Goal: Information Seeking & Learning: Learn about a topic

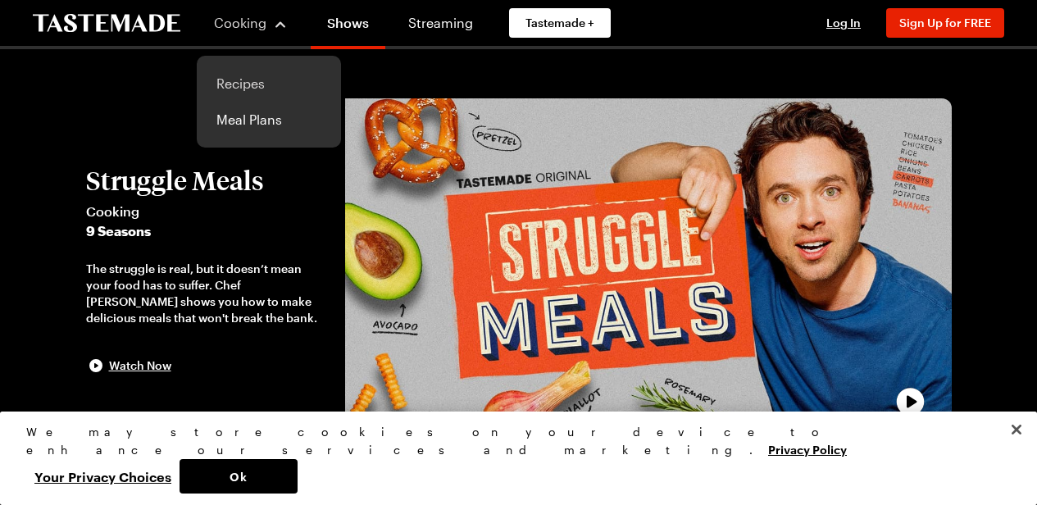
click at [233, 79] on link "Recipes" at bounding box center [269, 84] width 125 height 36
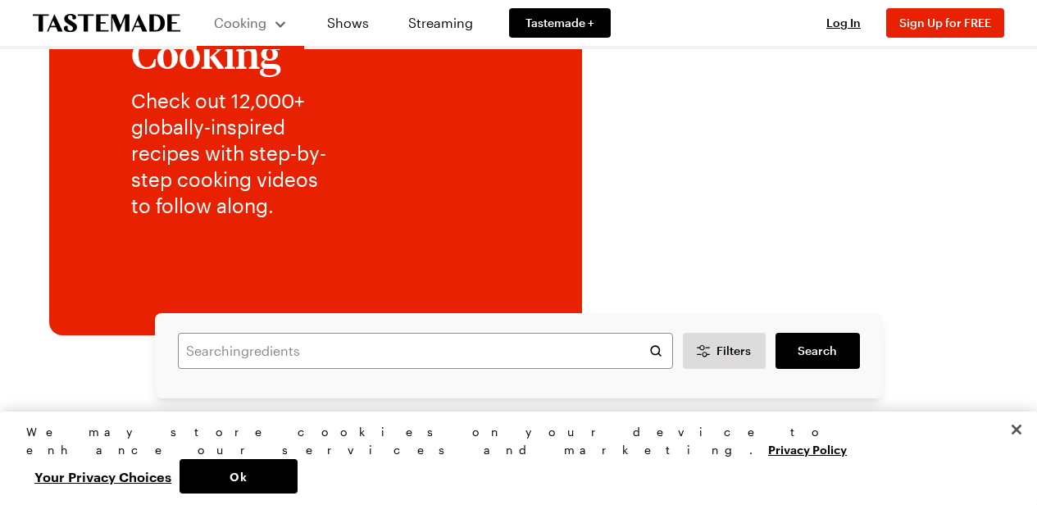
scroll to position [246, 0]
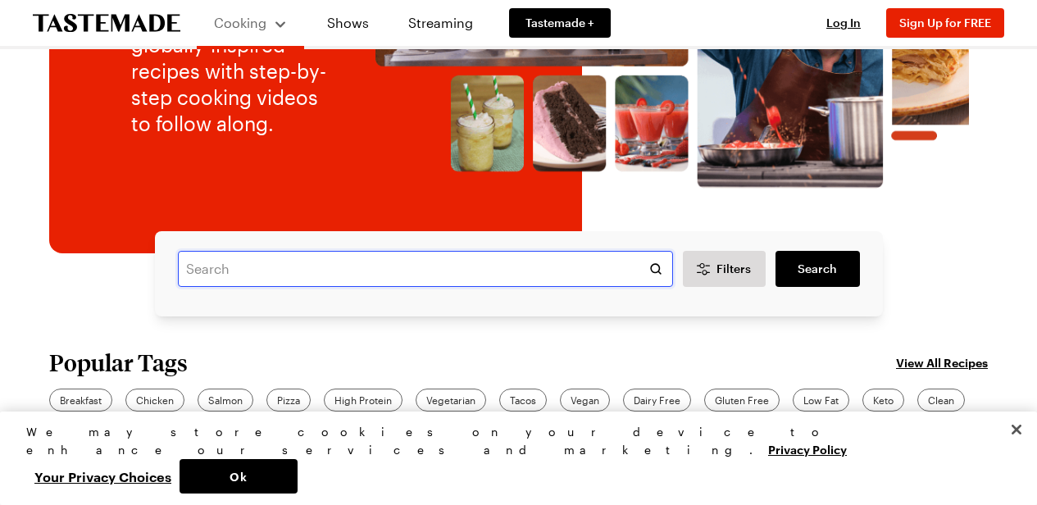
click at [379, 267] on input "text" at bounding box center [425, 269] width 495 height 36
type input "lentils"
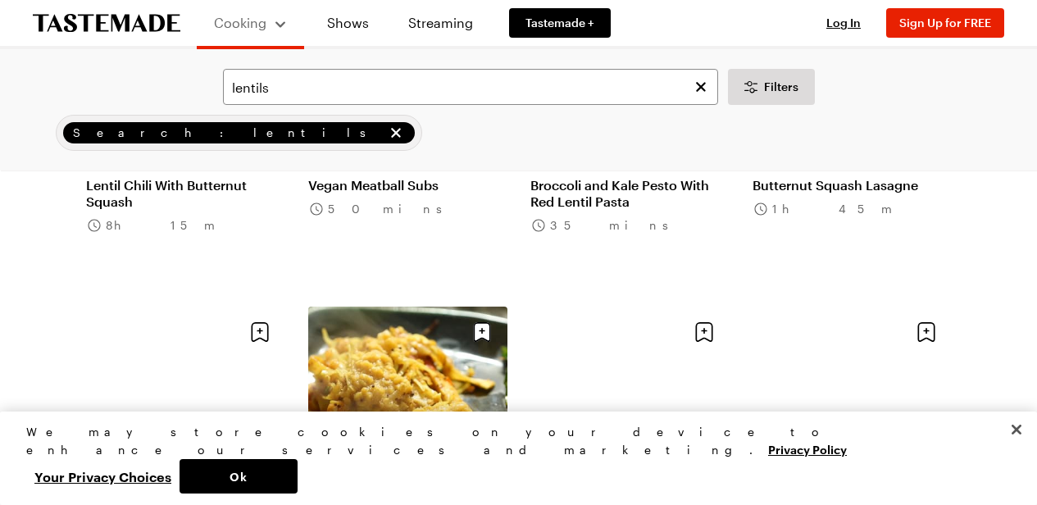
scroll to position [1065, 0]
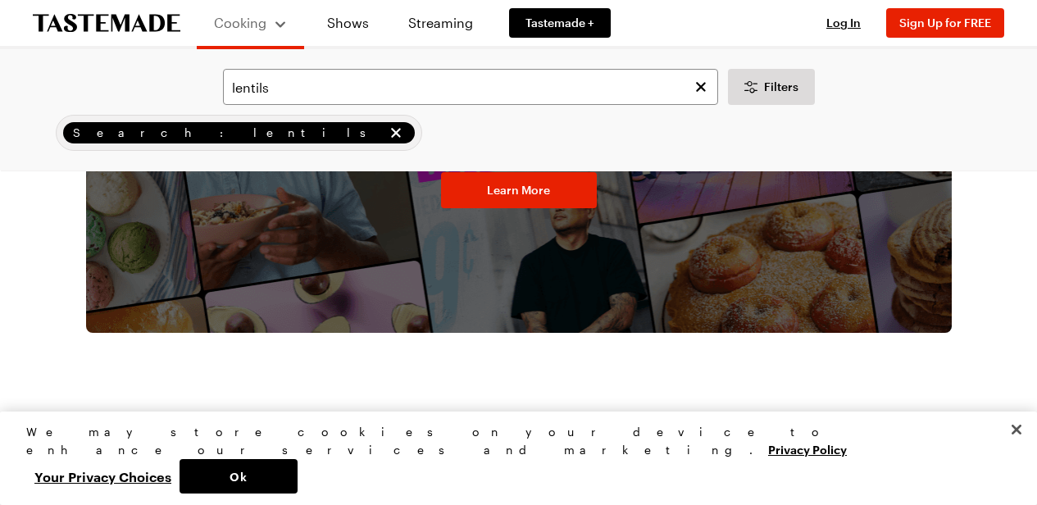
scroll to position [2895, 0]
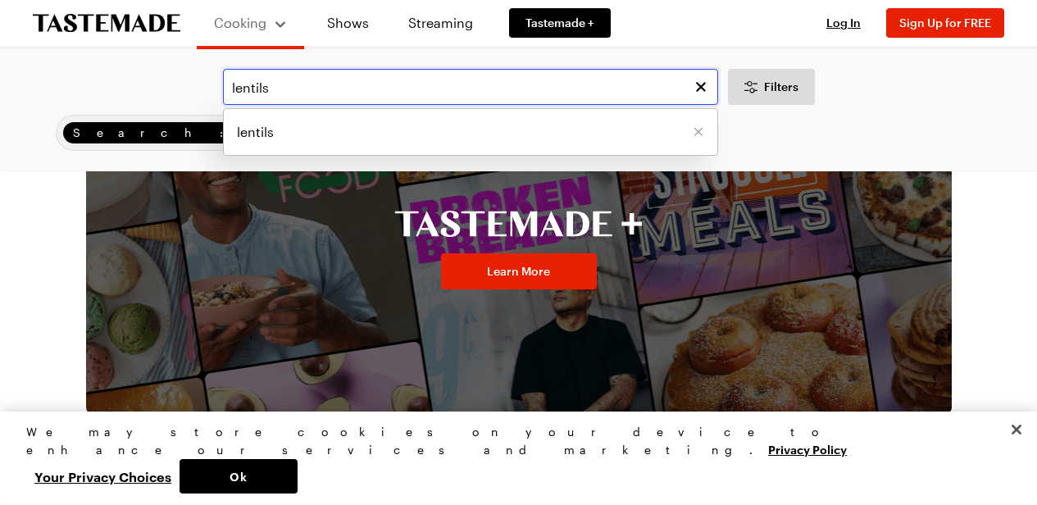
click at [302, 82] on input "lentils" at bounding box center [470, 87] width 495 height 36
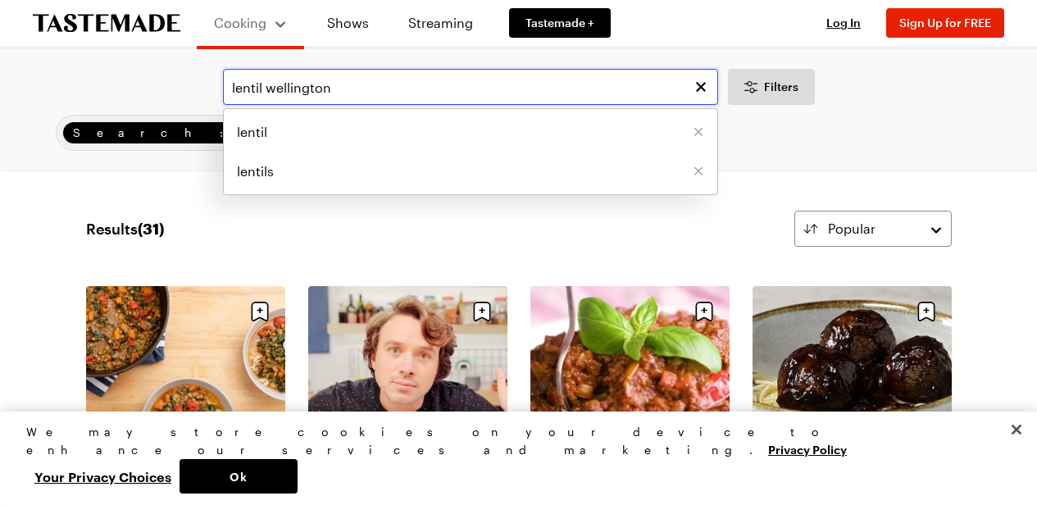
type input "lentil wellington"
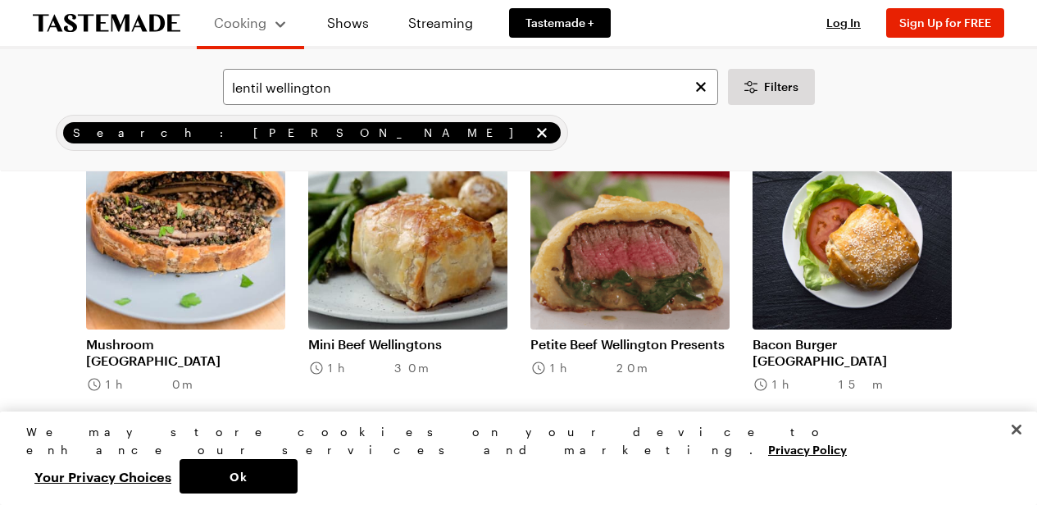
scroll to position [164, 0]
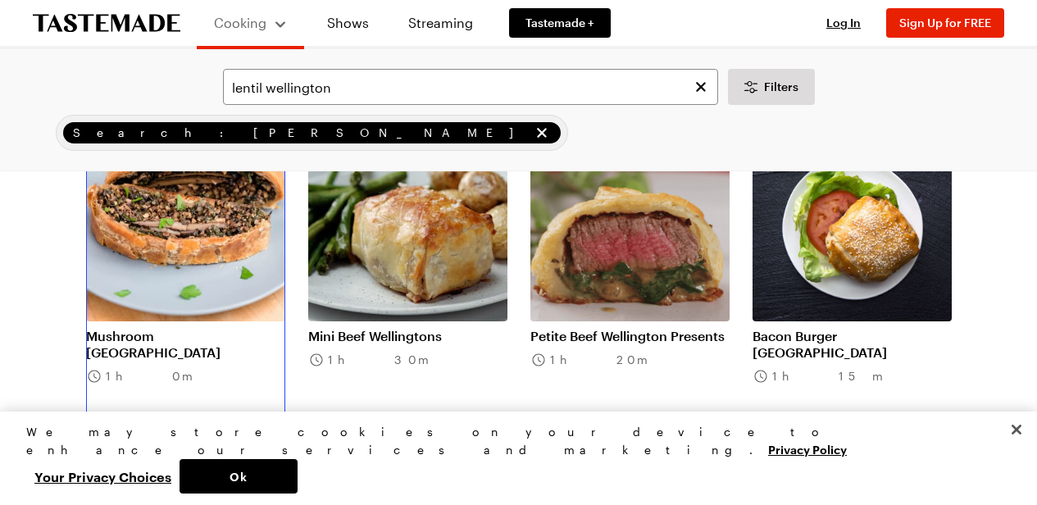
click at [127, 328] on link "Mushroom [GEOGRAPHIC_DATA]" at bounding box center [185, 344] width 199 height 33
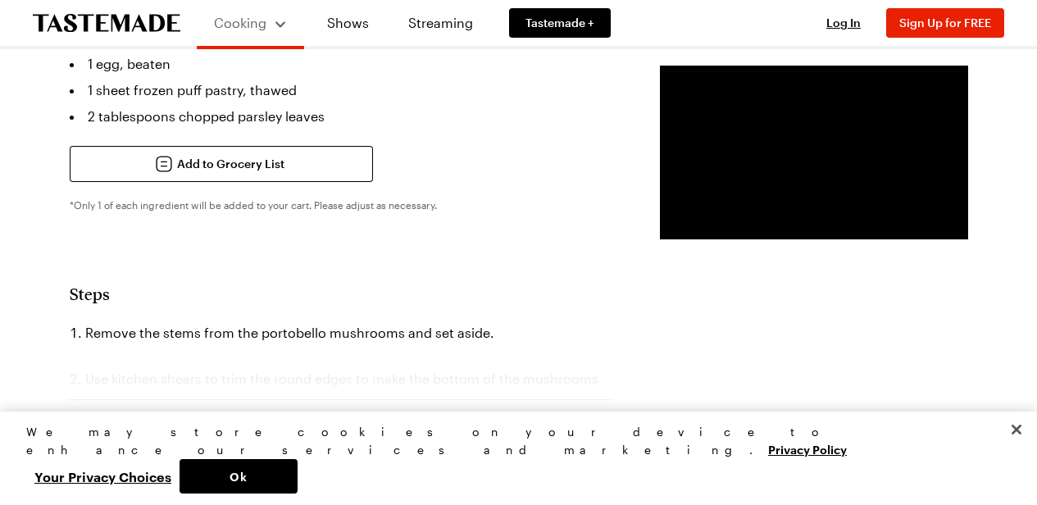
scroll to position [983, 0]
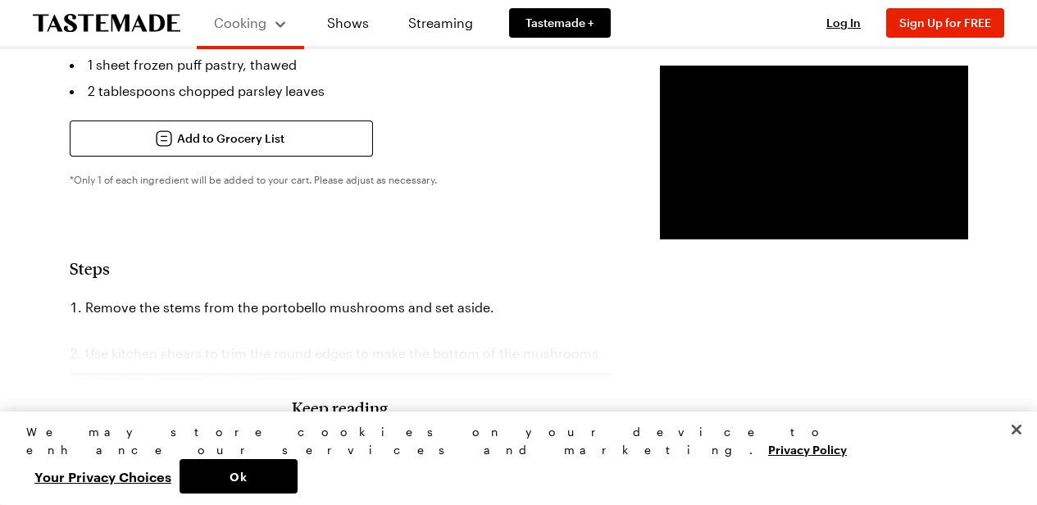
click at [423, 320] on div "Keep reading Get access to the full recipe and 12,000 more! Sign Up for Free Al…" at bounding box center [340, 430] width 541 height 229
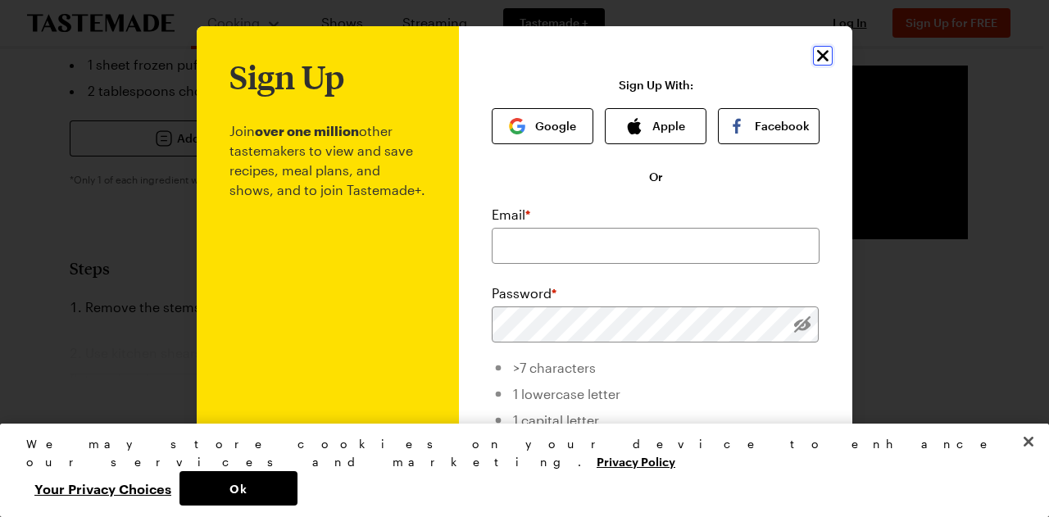
click at [813, 58] on icon "Close" at bounding box center [823, 56] width 20 height 20
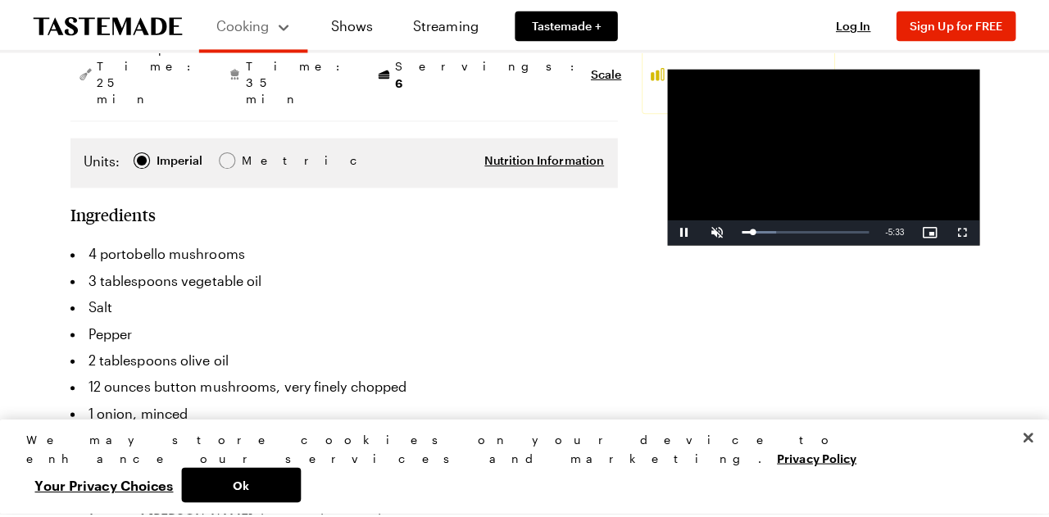
scroll to position [0, 0]
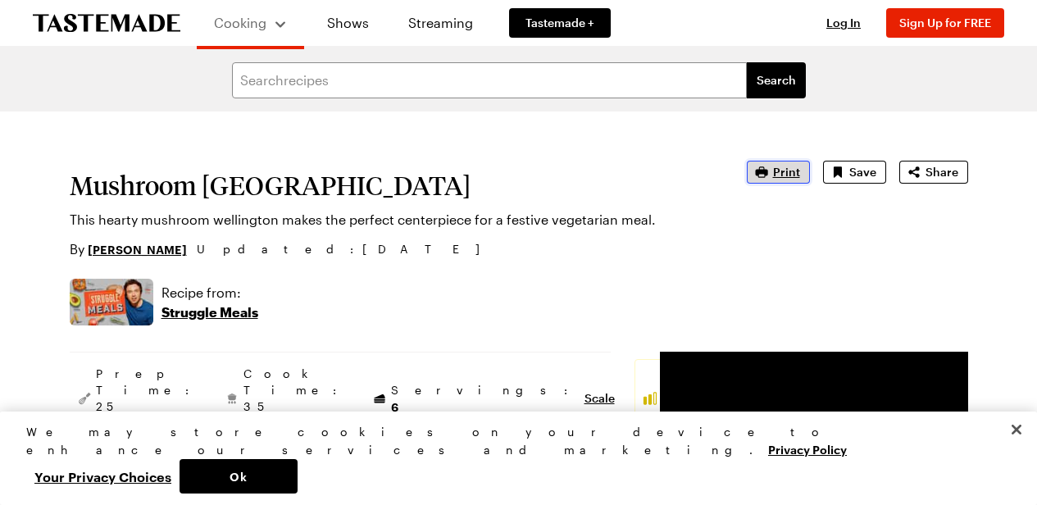
click at [769, 162] on button "Print" at bounding box center [778, 172] width 63 height 23
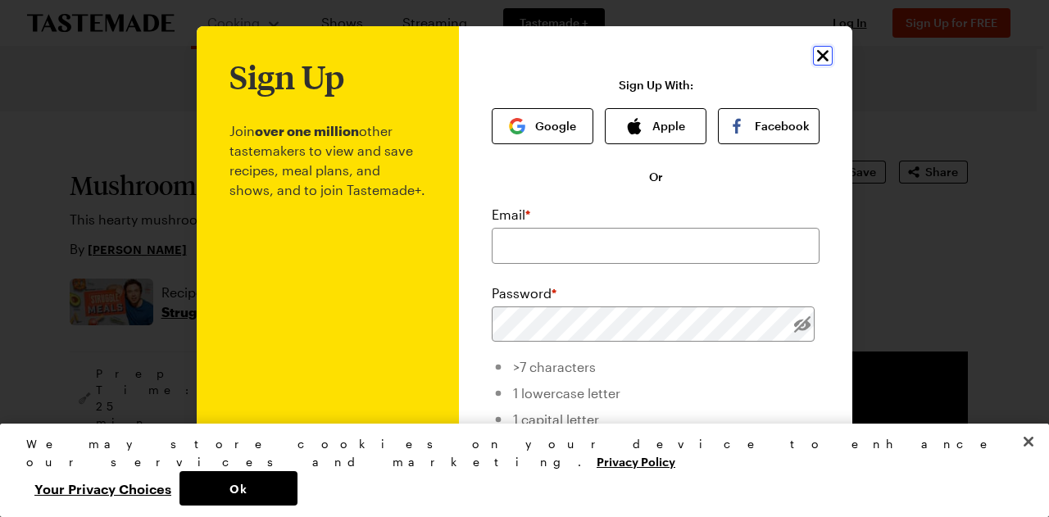
click at [821, 57] on icon "Close" at bounding box center [823, 56] width 20 height 20
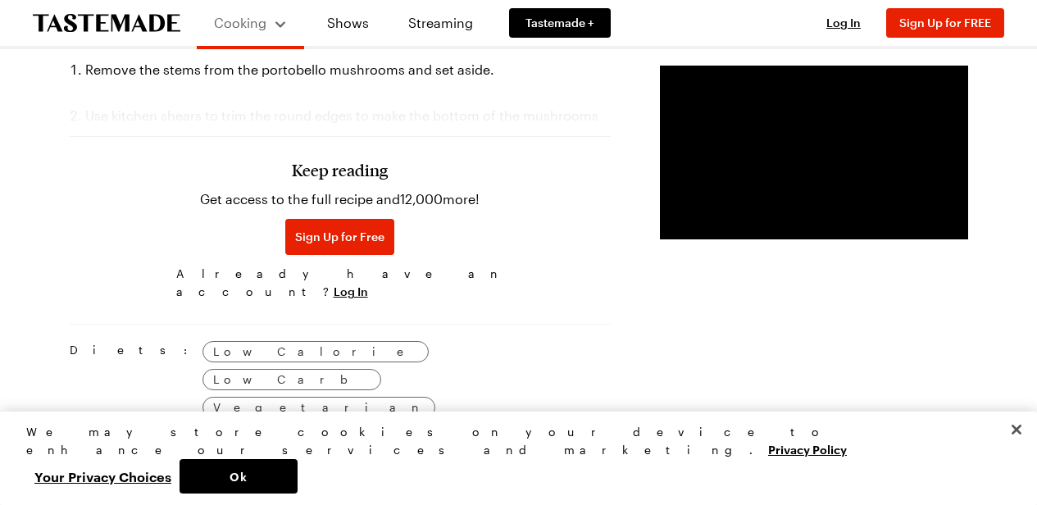
scroll to position [1229, 0]
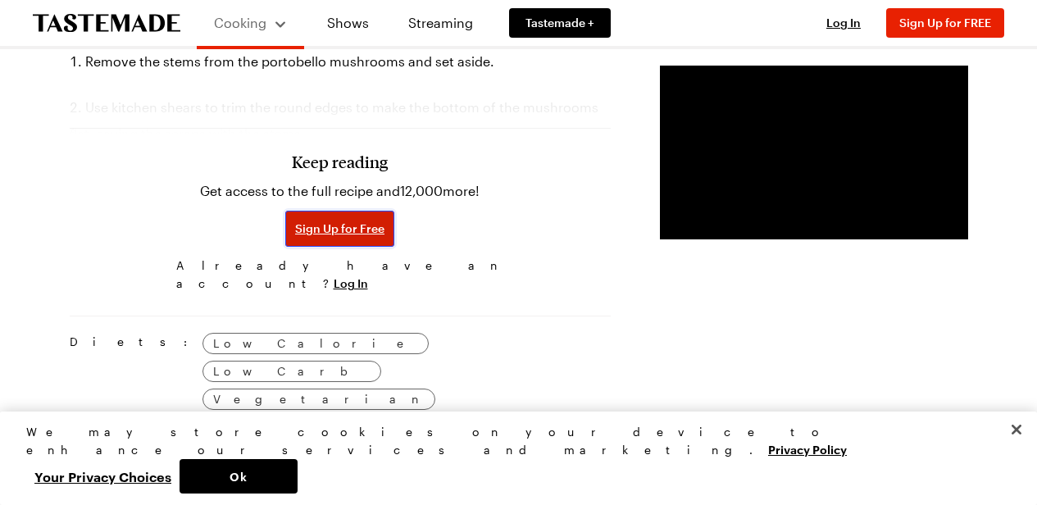
click at [295, 220] on span "Sign Up for Free" at bounding box center [339, 228] width 89 height 16
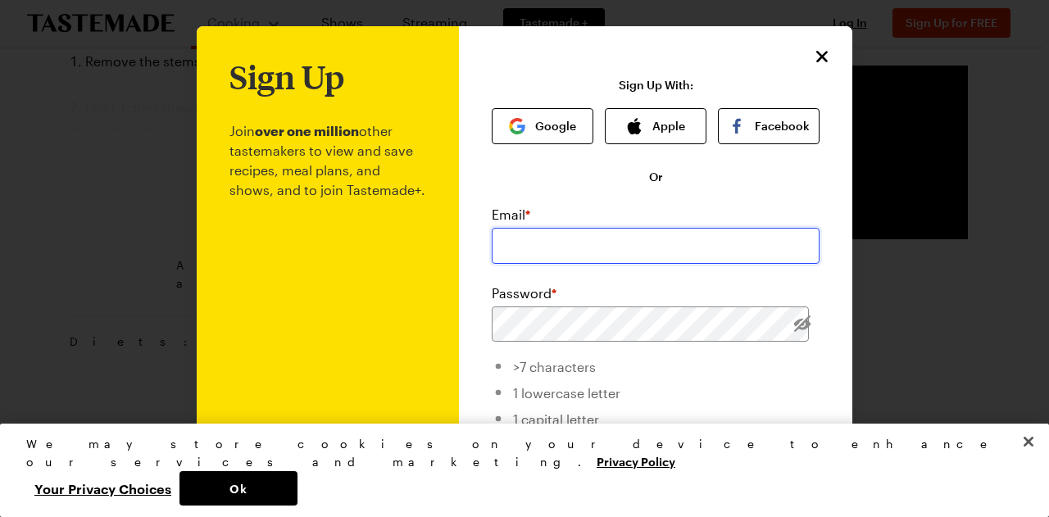
click at [621, 251] on input "email" at bounding box center [656, 246] width 328 height 36
type input "[EMAIL_ADDRESS][DOMAIN_NAME]"
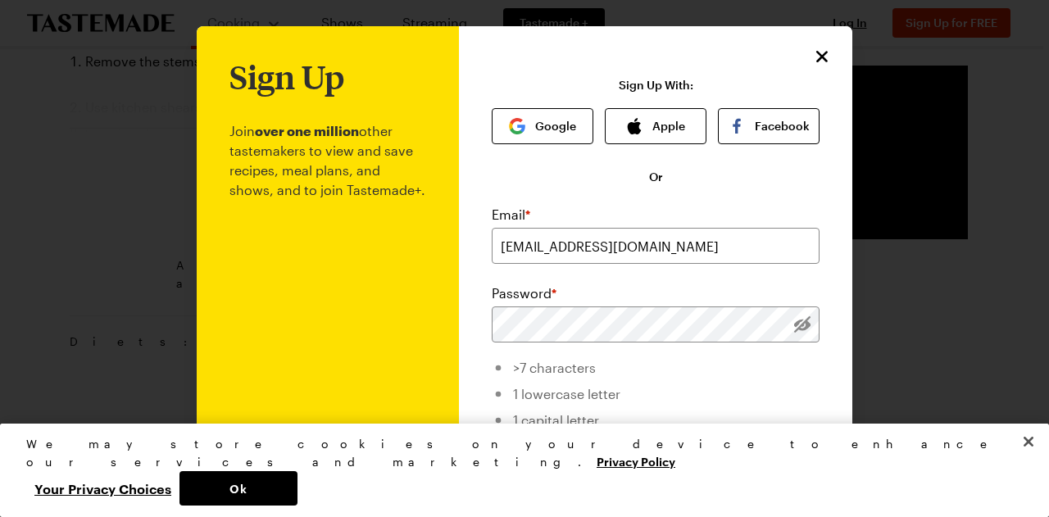
click at [962, 198] on div at bounding box center [524, 258] width 1049 height 517
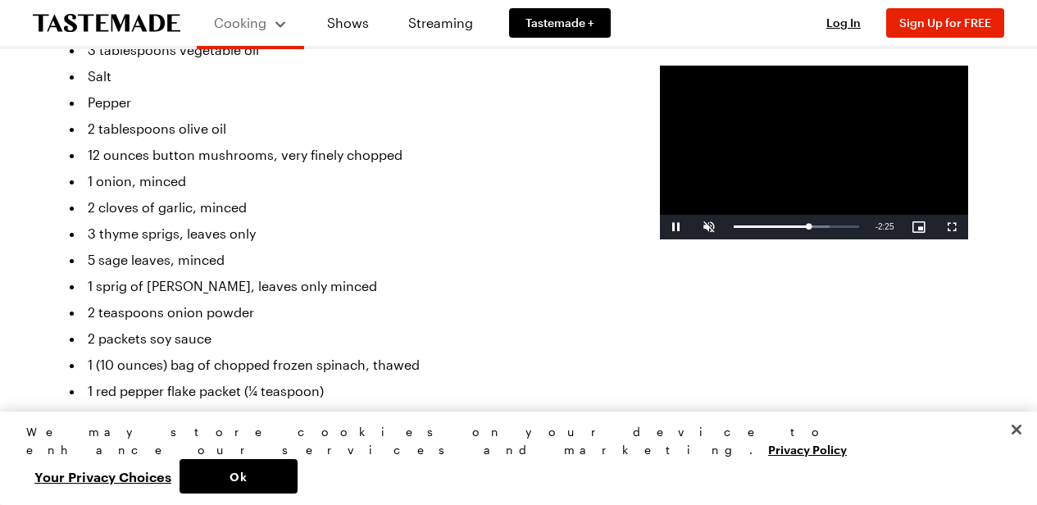
scroll to position [492, 0]
